Goal: Information Seeking & Learning: Learn about a topic

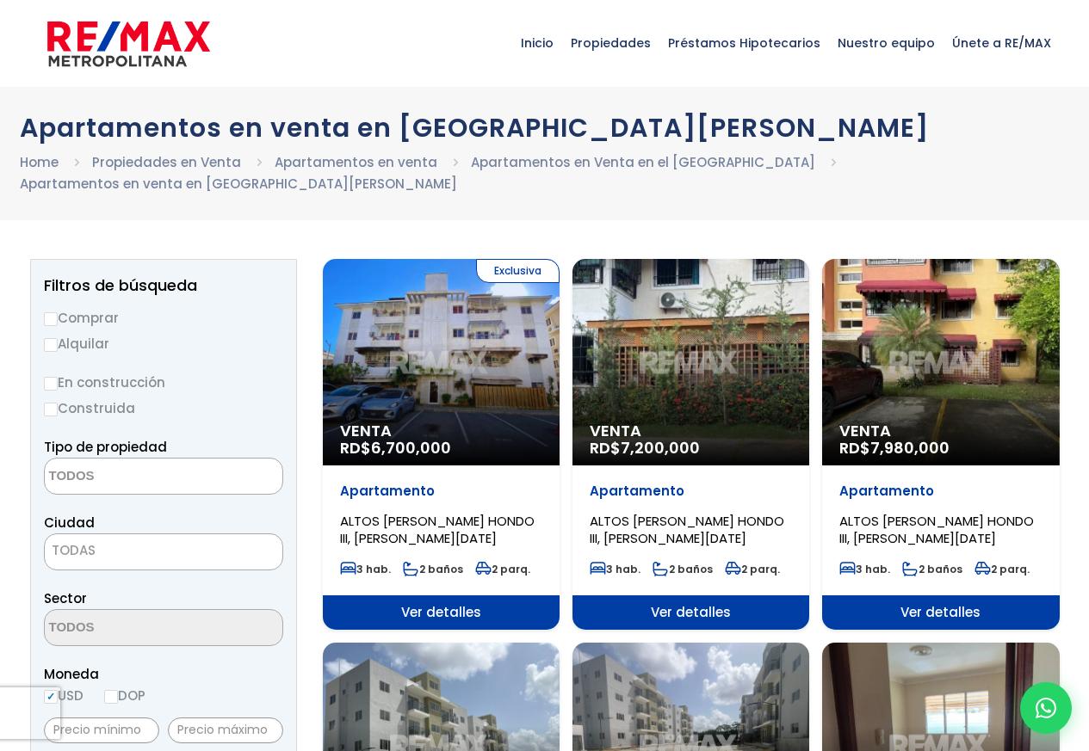
select select
click at [392, 619] on span "Ver detalles" at bounding box center [441, 613] width 237 height 34
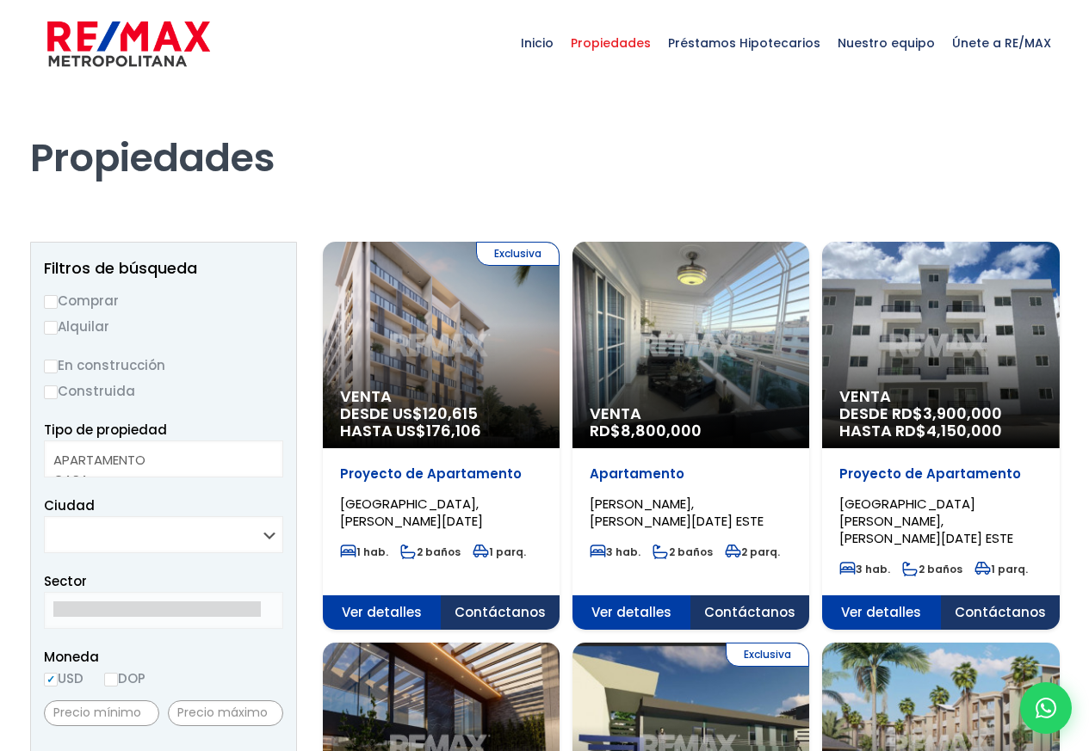
select select
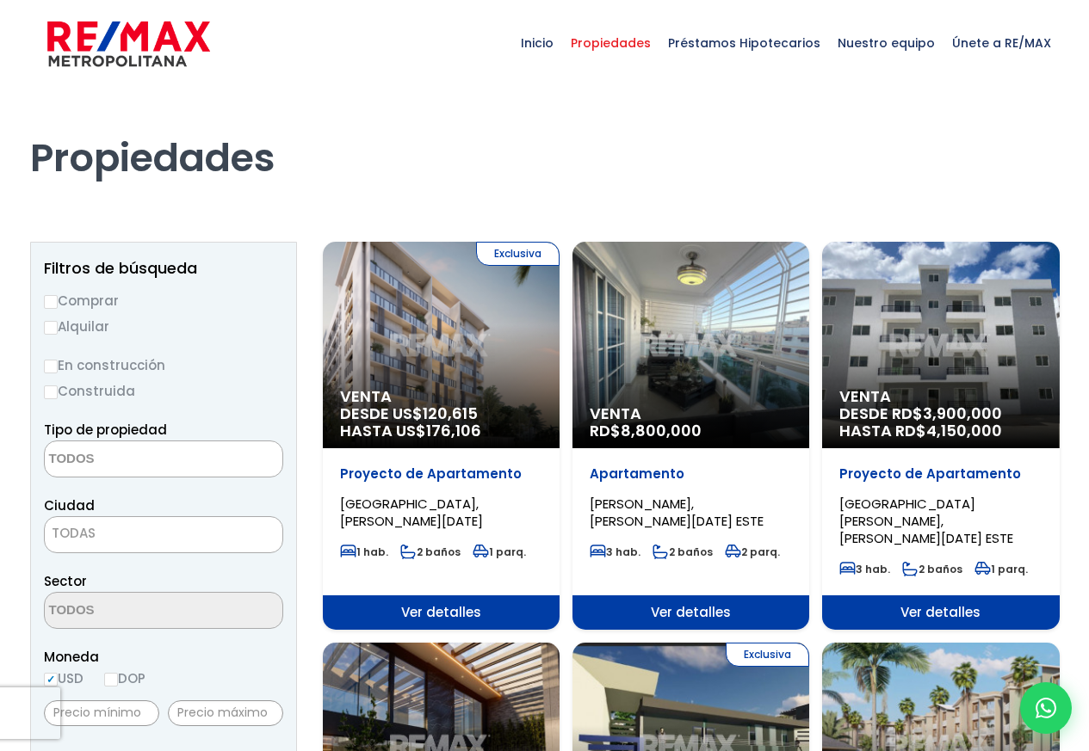
click at [91, 538] on span "TODAS" at bounding box center [74, 533] width 44 height 18
select select "1"
click at [127, 362] on label "En construcción" at bounding box center [163, 366] width 239 height 22
click at [0, 0] on input "En construcción" at bounding box center [0, 0] width 0 height 0
click at [383, 598] on span "Ver detalles" at bounding box center [441, 613] width 237 height 34
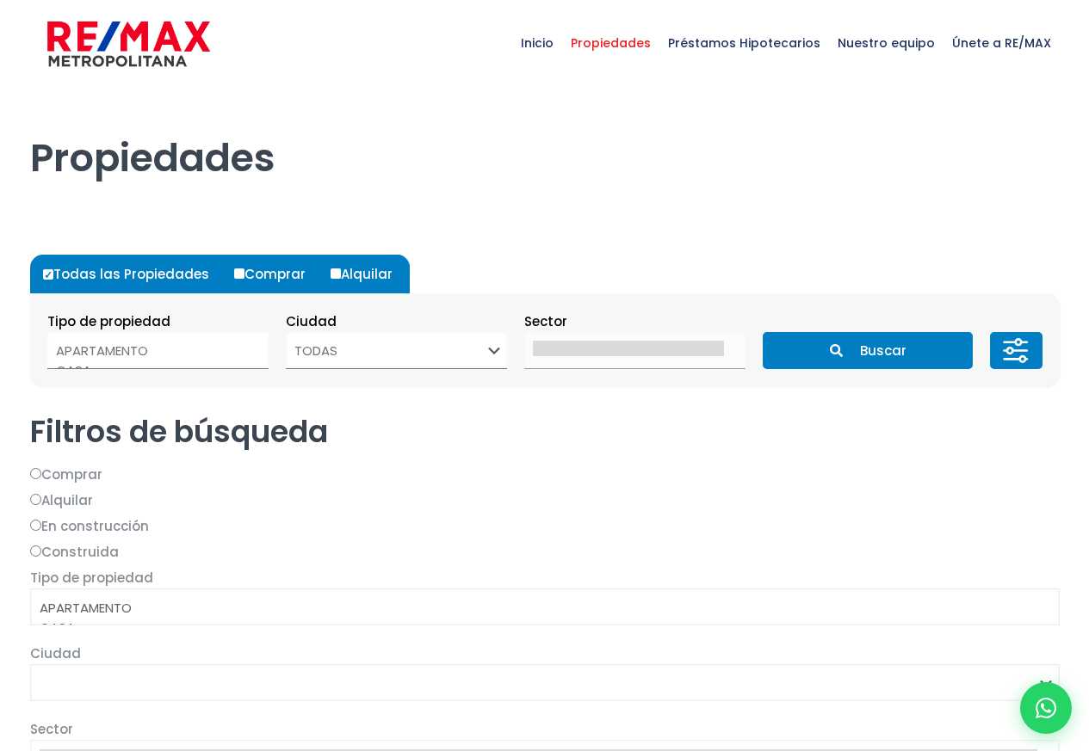
select select
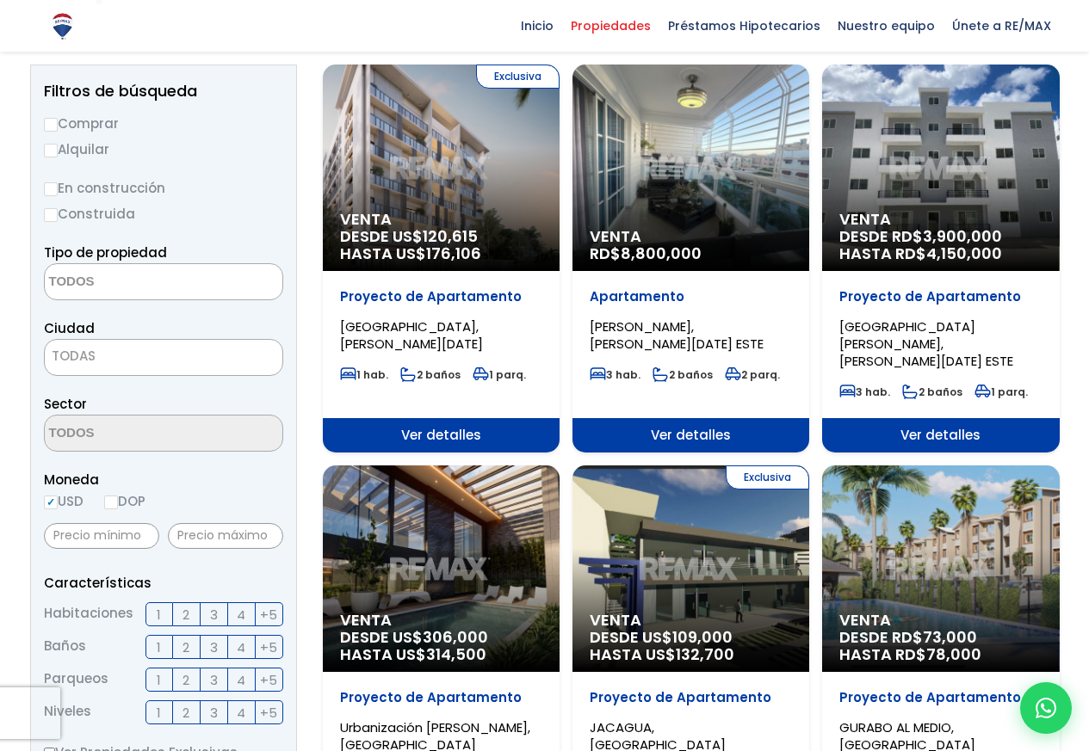
scroll to position [103, 0]
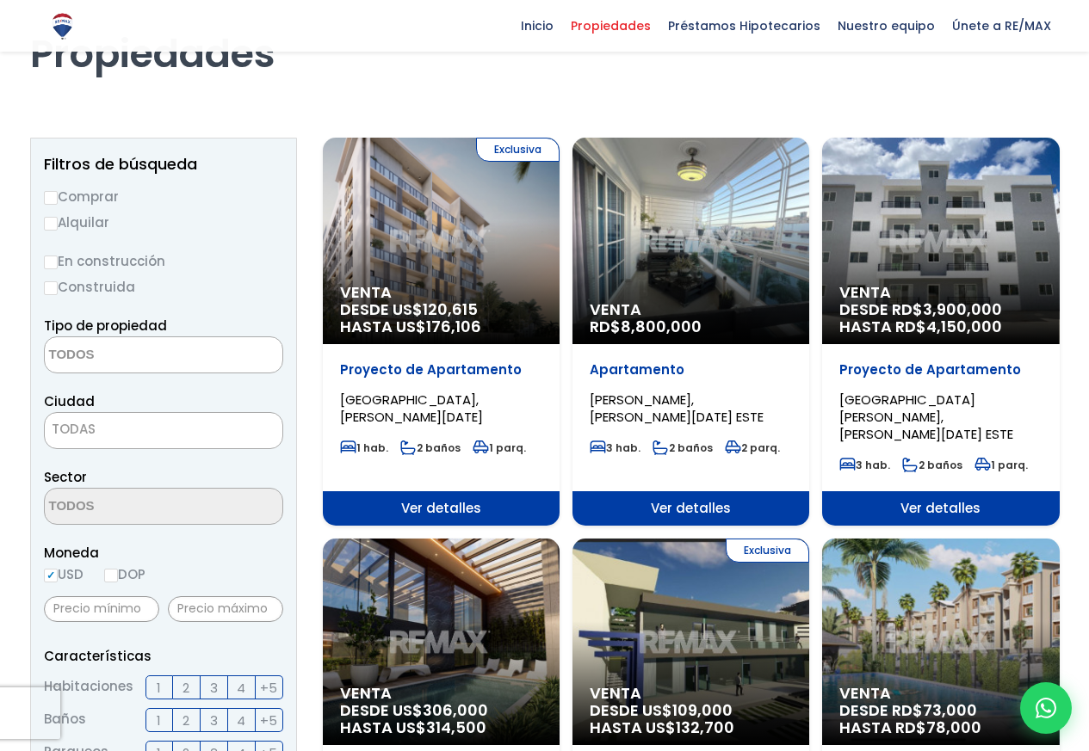
click at [706, 491] on span "Ver detalles" at bounding box center [690, 508] width 237 height 34
click at [702, 495] on span "Ver detalles" at bounding box center [690, 508] width 237 height 34
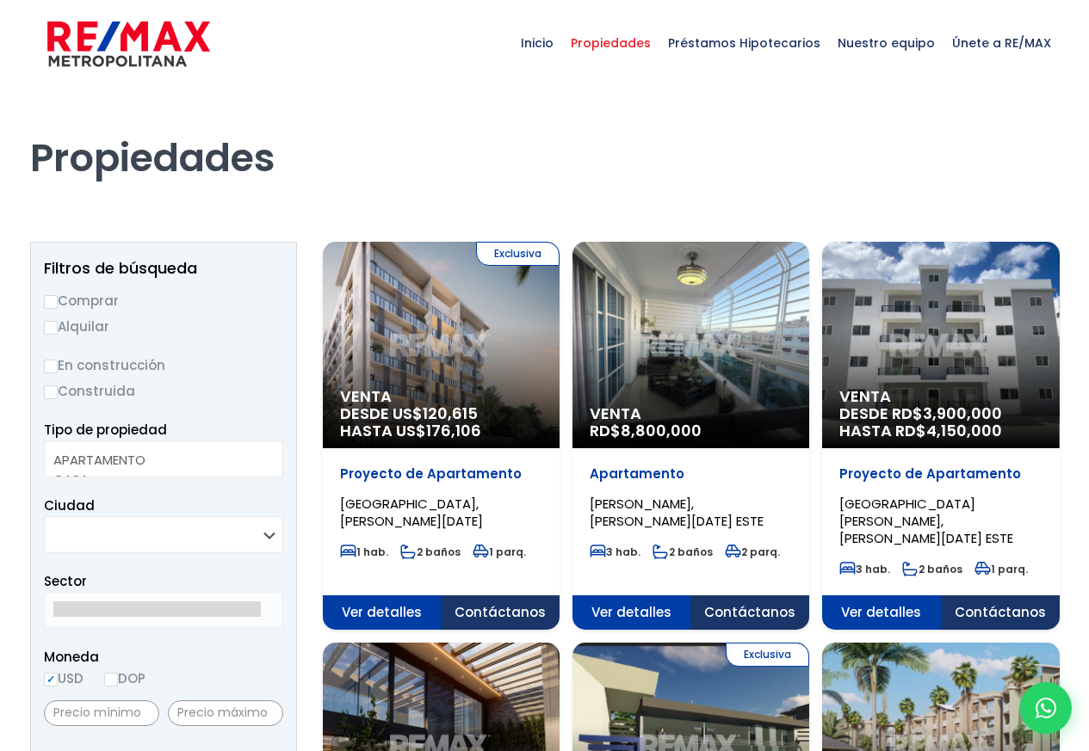
select select
